Goal: Communication & Community: Answer question/provide support

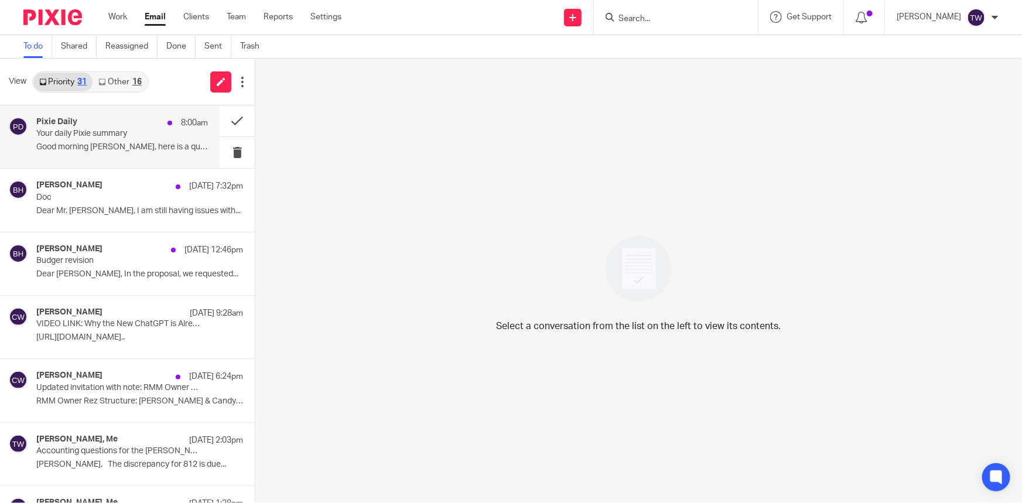
click at [99, 134] on p "Your daily Pixie summary" at bounding box center [105, 134] width 138 height 10
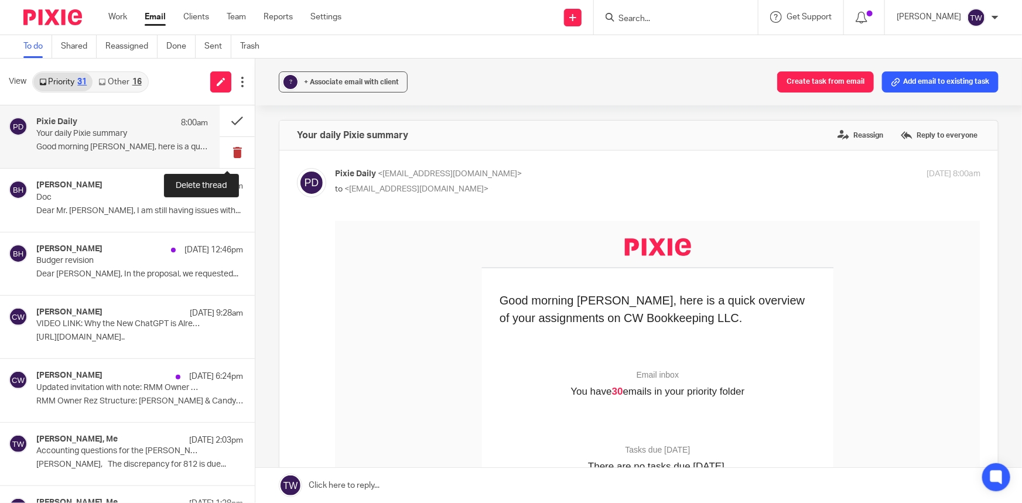
click at [228, 154] on button at bounding box center [237, 152] width 35 height 31
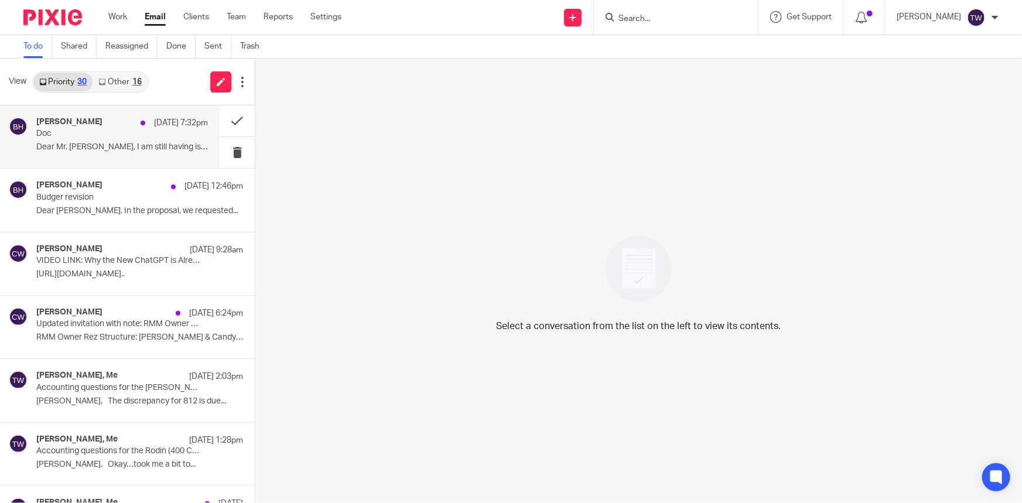
click at [93, 145] on p "Dear Mr. [PERSON_NAME], I am still having issues with..." at bounding box center [122, 147] width 172 height 10
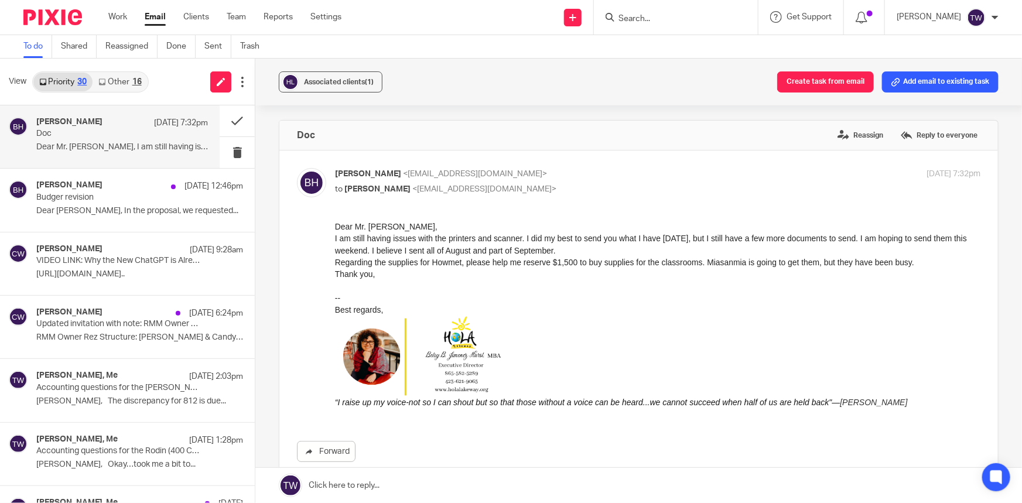
click at [342, 486] on link at bounding box center [638, 485] width 767 height 35
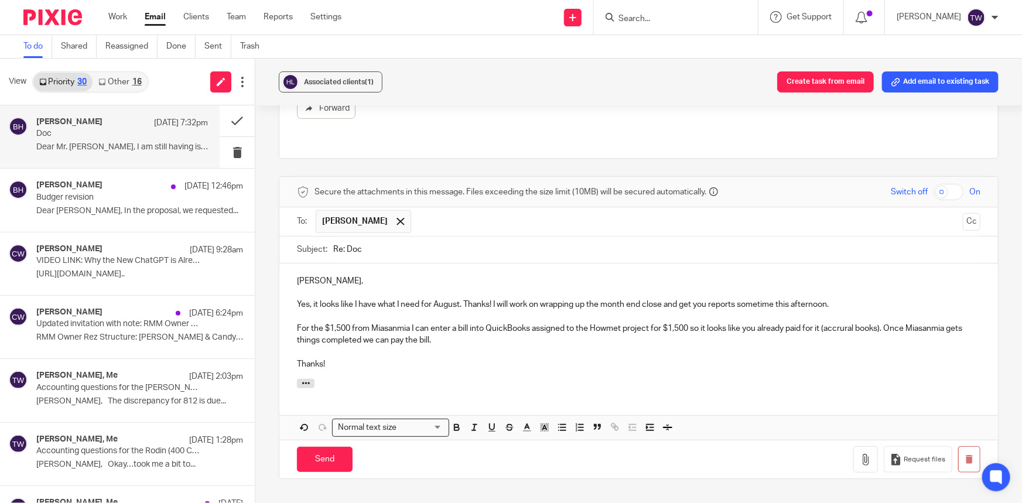
click at [286, 286] on div "Betsy, Yes, it looks like I have what I need for August. Thanks! I will work on…" at bounding box center [638, 321] width 719 height 115
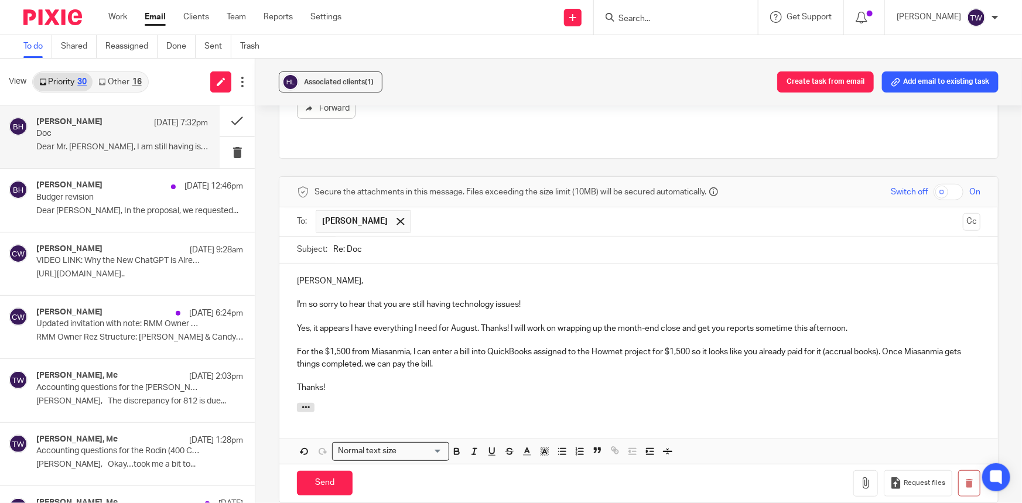
click at [337, 382] on p "Thanks!" at bounding box center [639, 388] width 684 height 12
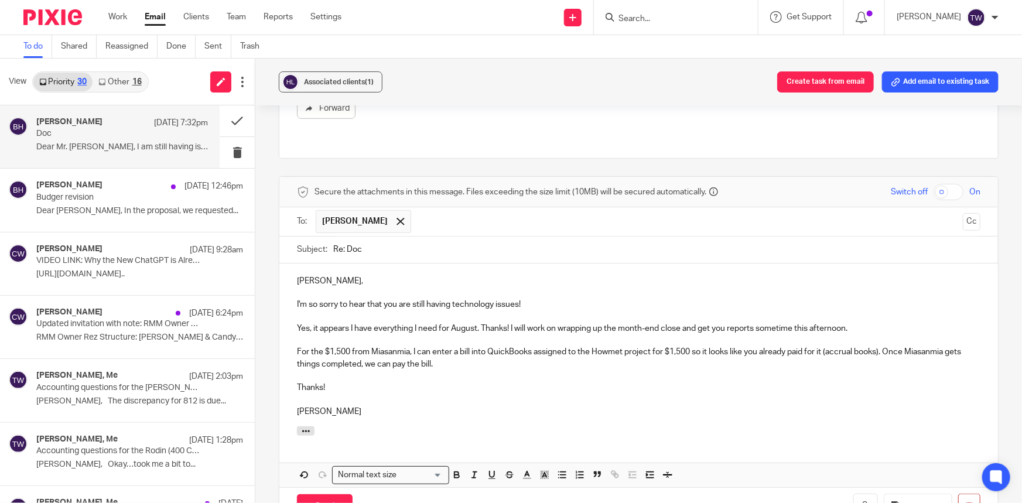
click at [327, 356] on p "For the $1,500 from Miasanmia, I can enter a bill into QuickBooks assigned to t…" at bounding box center [639, 358] width 684 height 24
click at [726, 346] on p "For the $1,500 from Miasanmia, I can enter a bill into QuickBooks assigned to t…" at bounding box center [639, 358] width 684 height 24
click at [321, 494] on input "Send" at bounding box center [325, 506] width 56 height 25
click at [111, 83] on link "Other 16" at bounding box center [120, 82] width 54 height 19
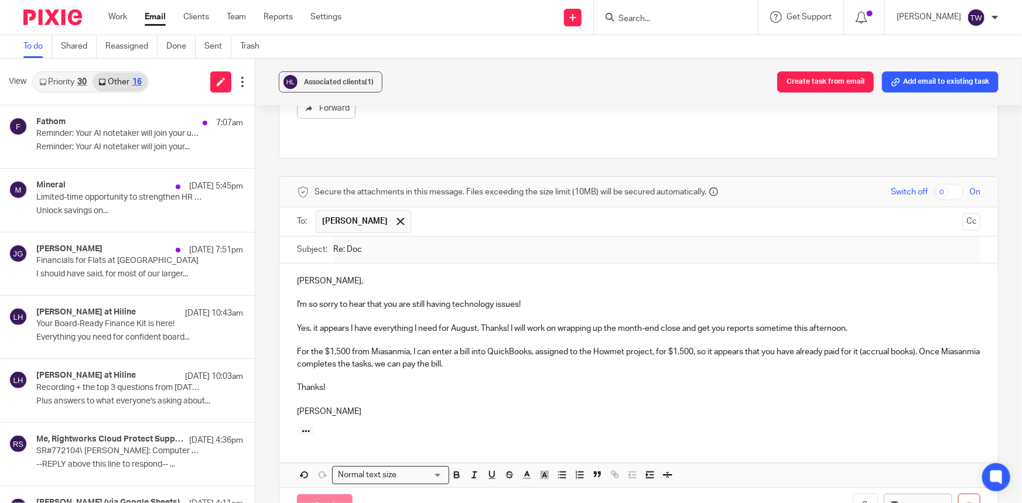
scroll to position [139, 0]
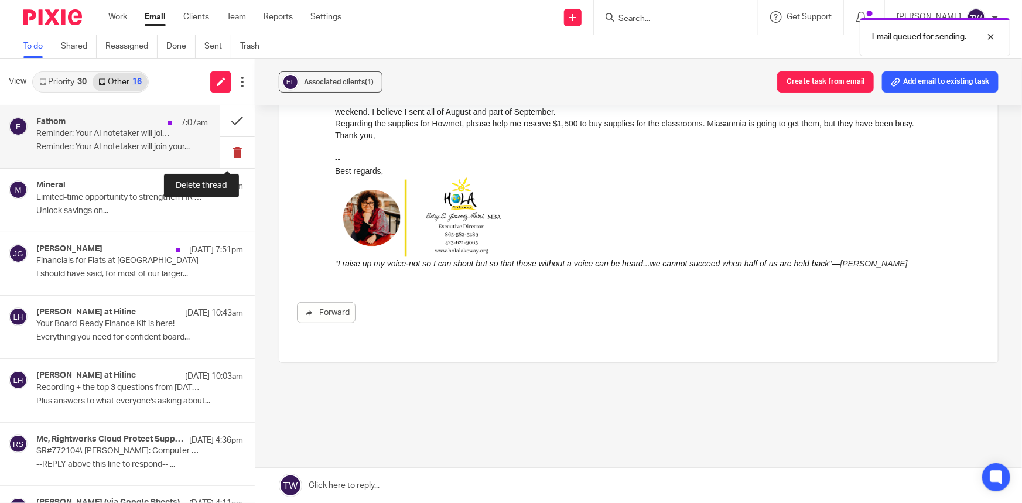
click at [227, 152] on button at bounding box center [237, 152] width 35 height 31
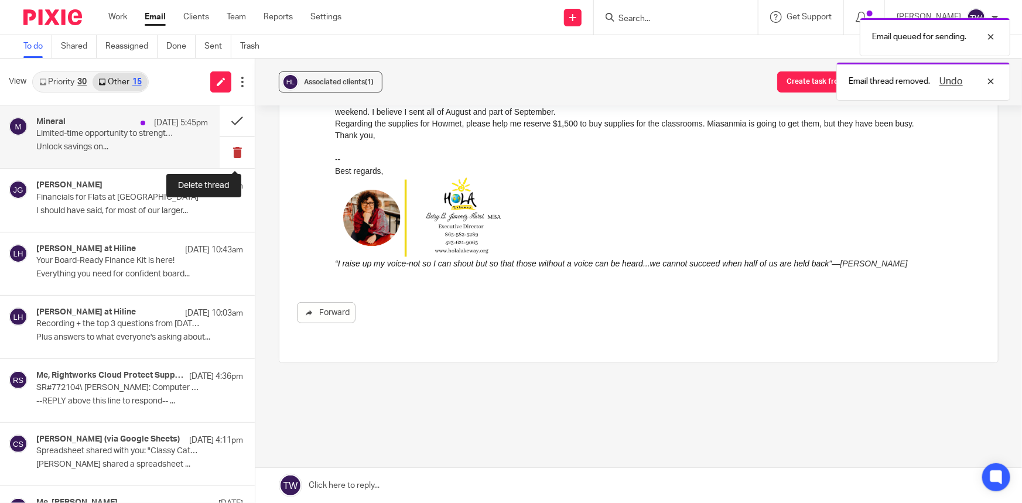
click at [228, 155] on button at bounding box center [237, 152] width 35 height 31
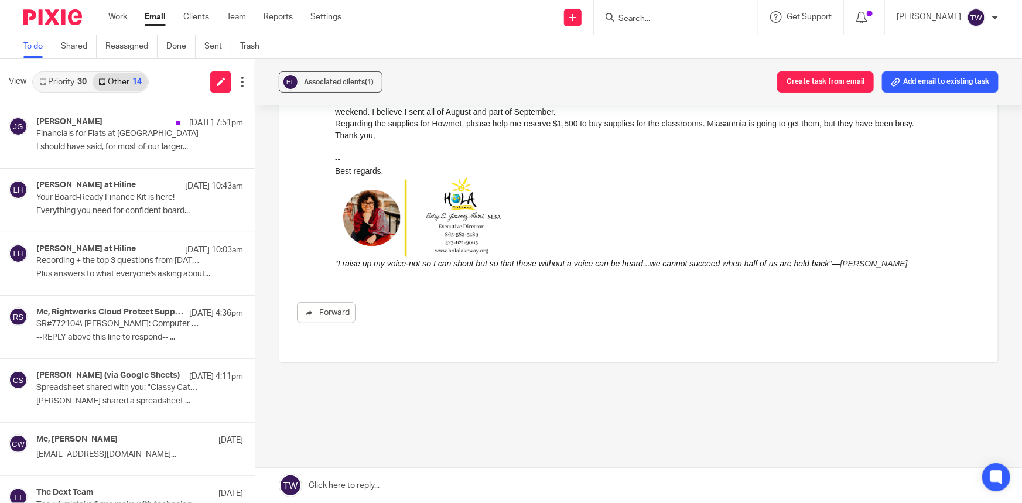
click at [53, 82] on link "Priority 30" at bounding box center [62, 82] width 59 height 19
